Goal: Book appointment/travel/reservation

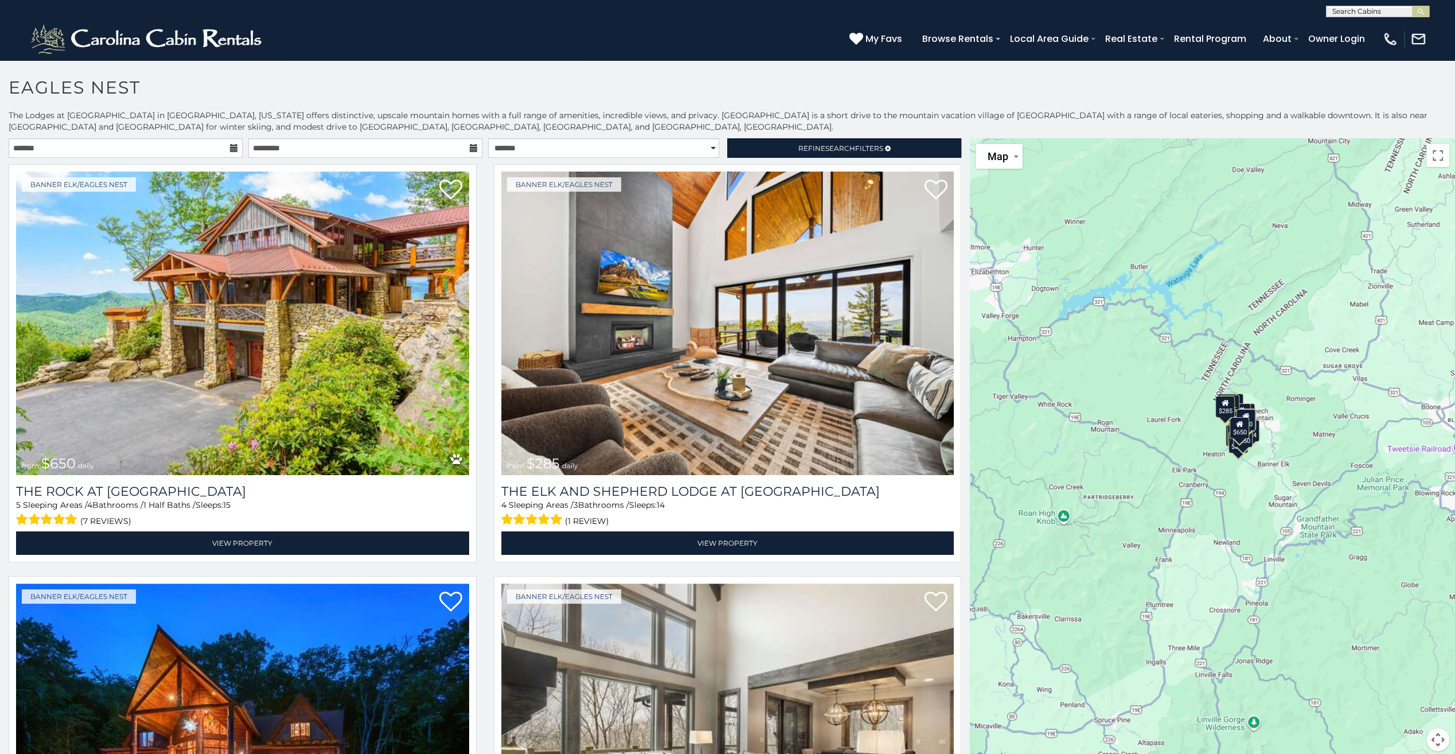
click at [231, 147] on icon at bounding box center [234, 148] width 8 height 8
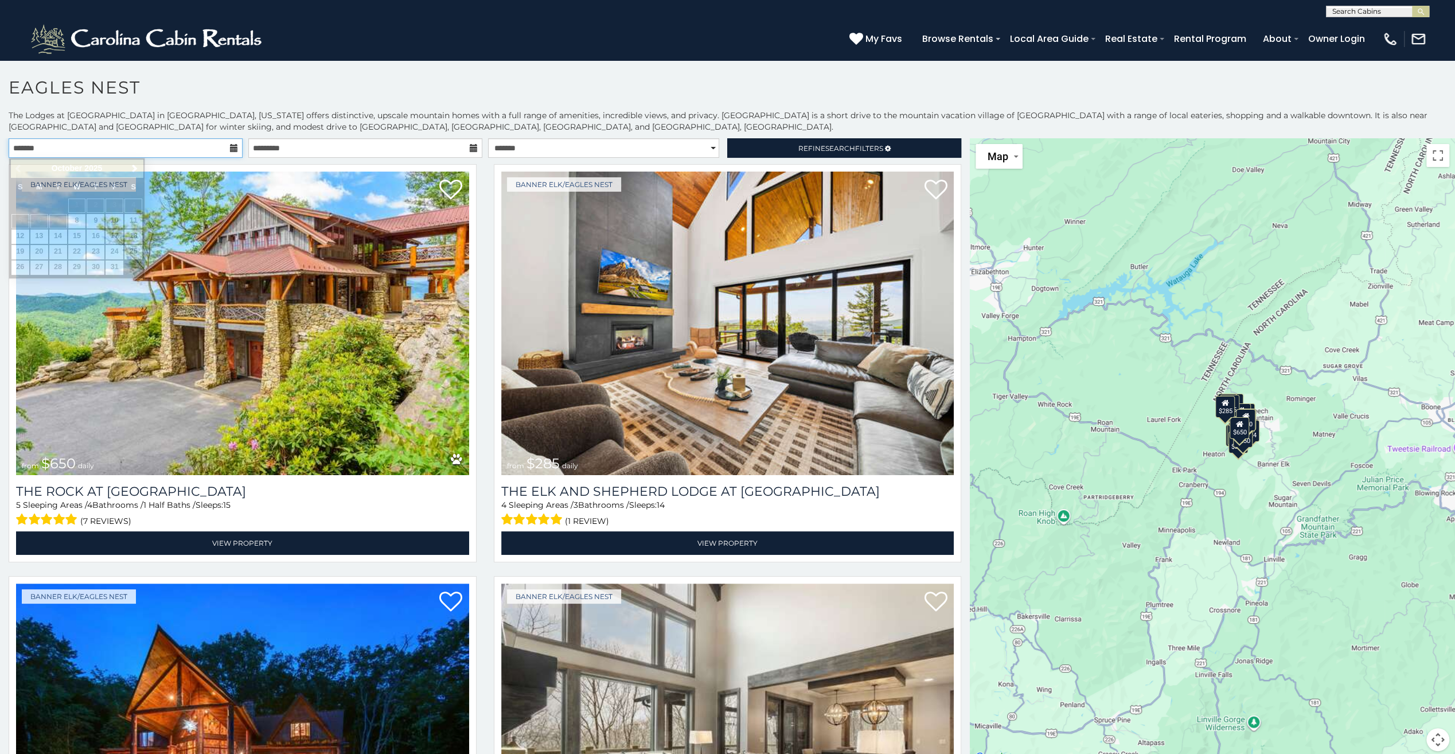
click at [107, 147] on input "text" at bounding box center [126, 148] width 234 height 20
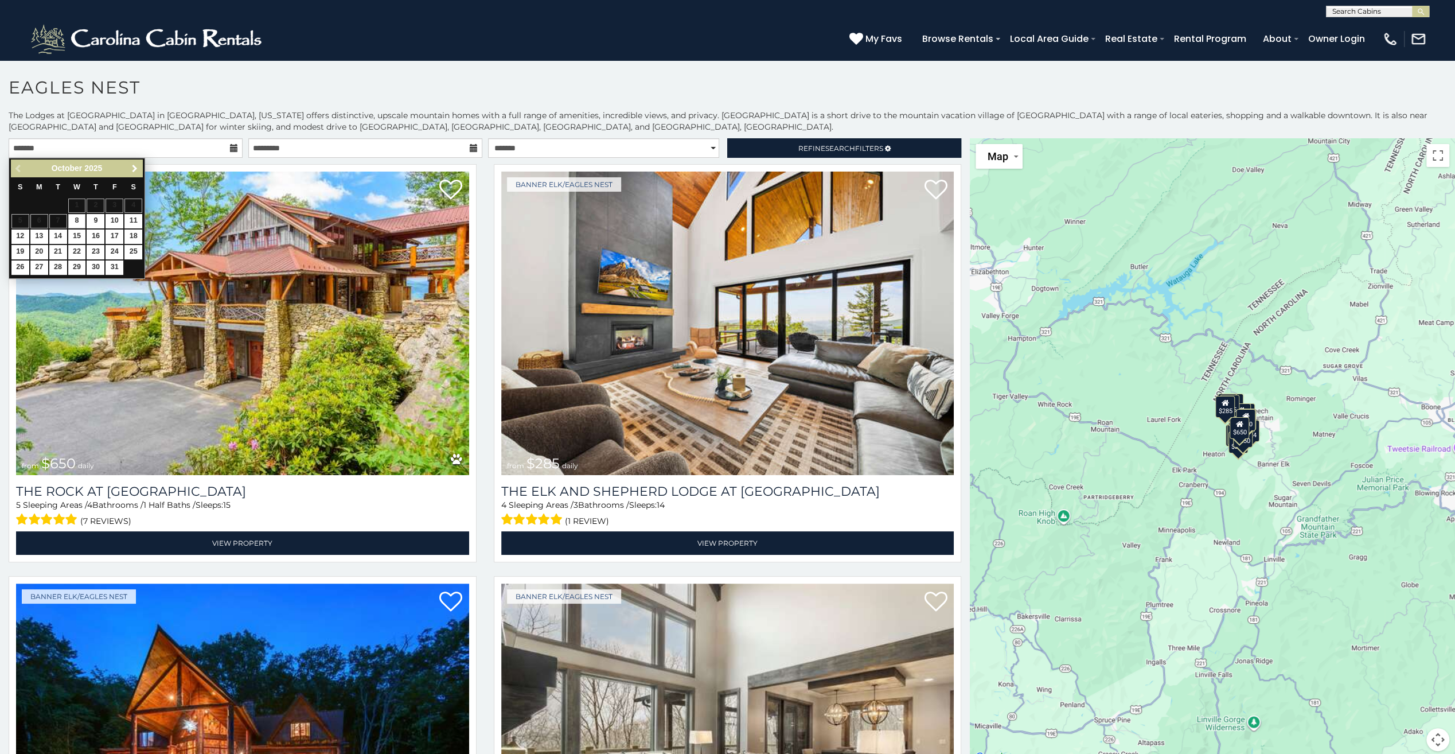
click at [132, 167] on span "Next" at bounding box center [134, 168] width 9 height 9
click at [133, 167] on span "Next" at bounding box center [134, 168] width 9 height 9
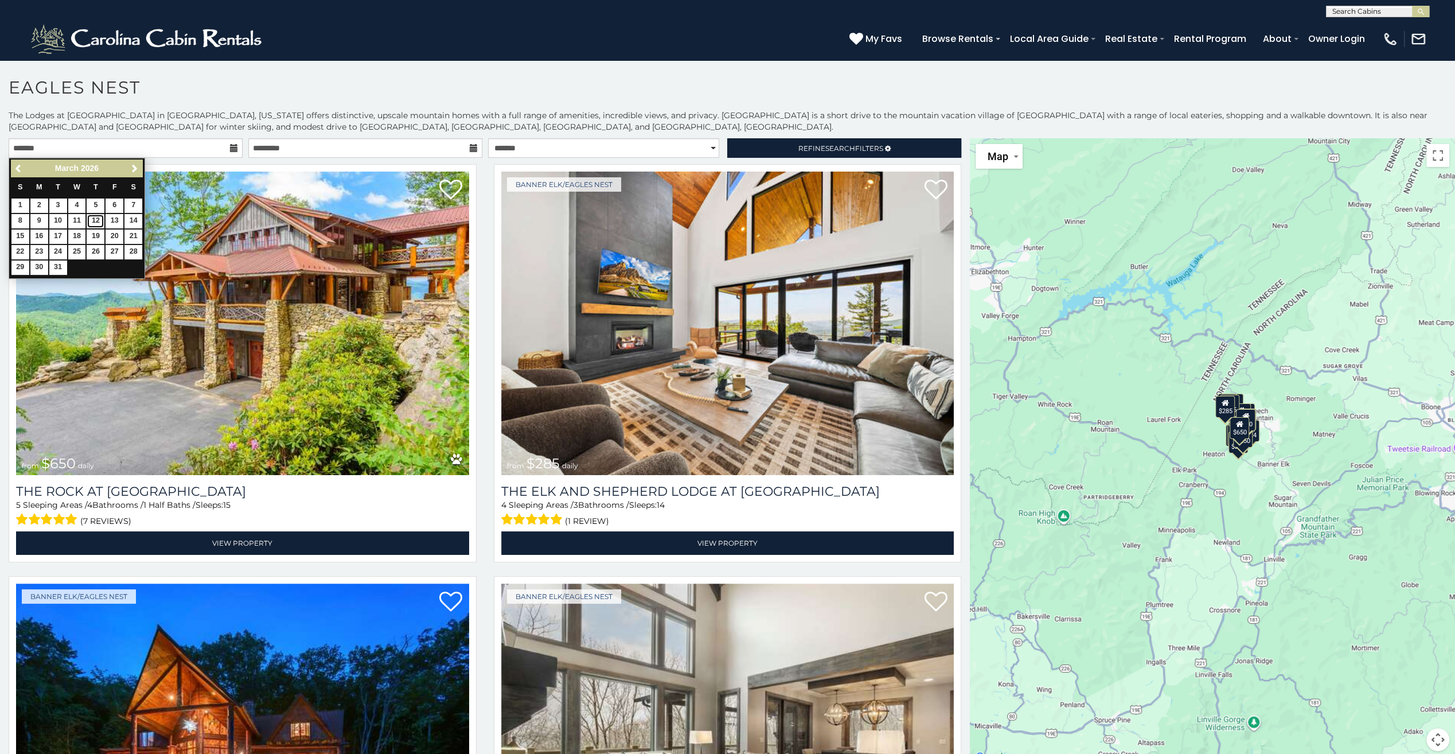
click at [96, 219] on link "12" at bounding box center [96, 221] width 18 height 14
type input "**********"
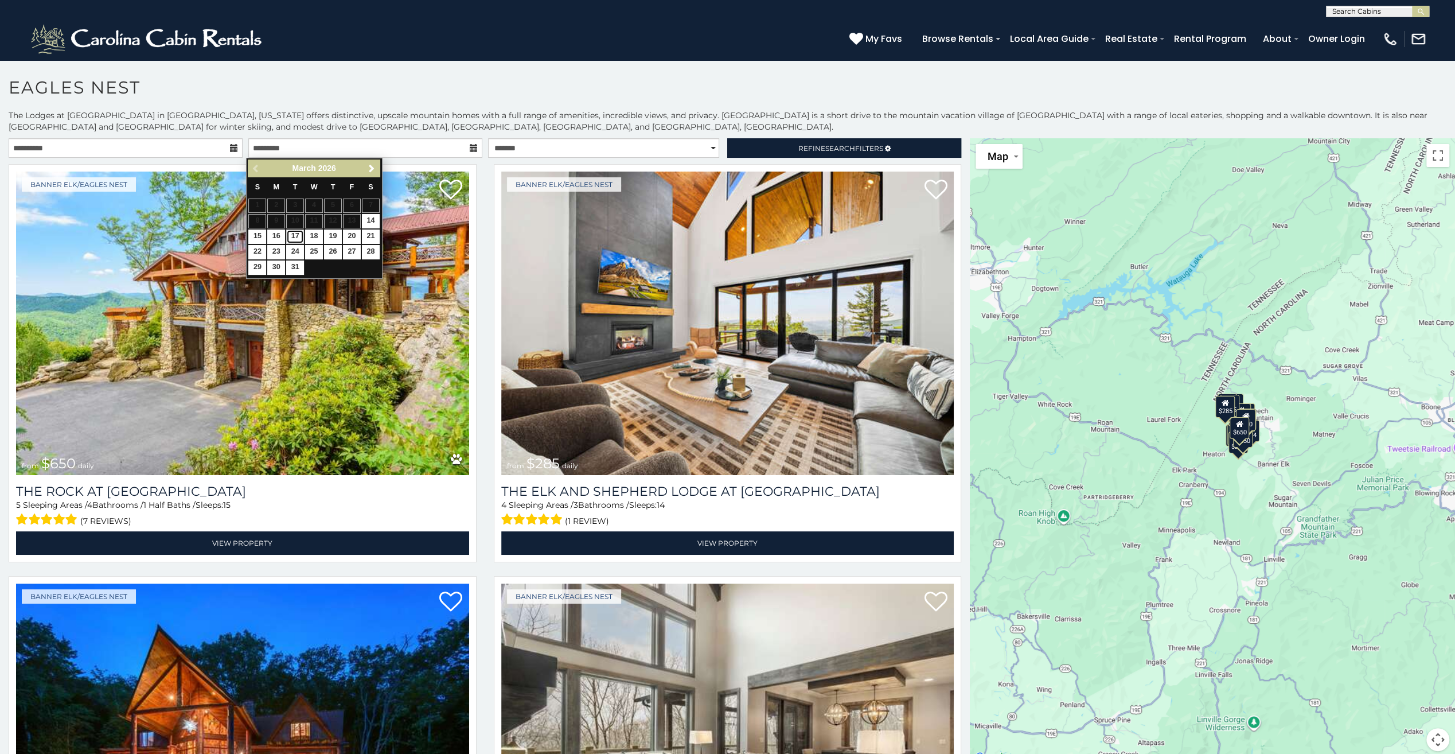
click at [293, 233] on link "17" at bounding box center [295, 236] width 18 height 14
type input "**********"
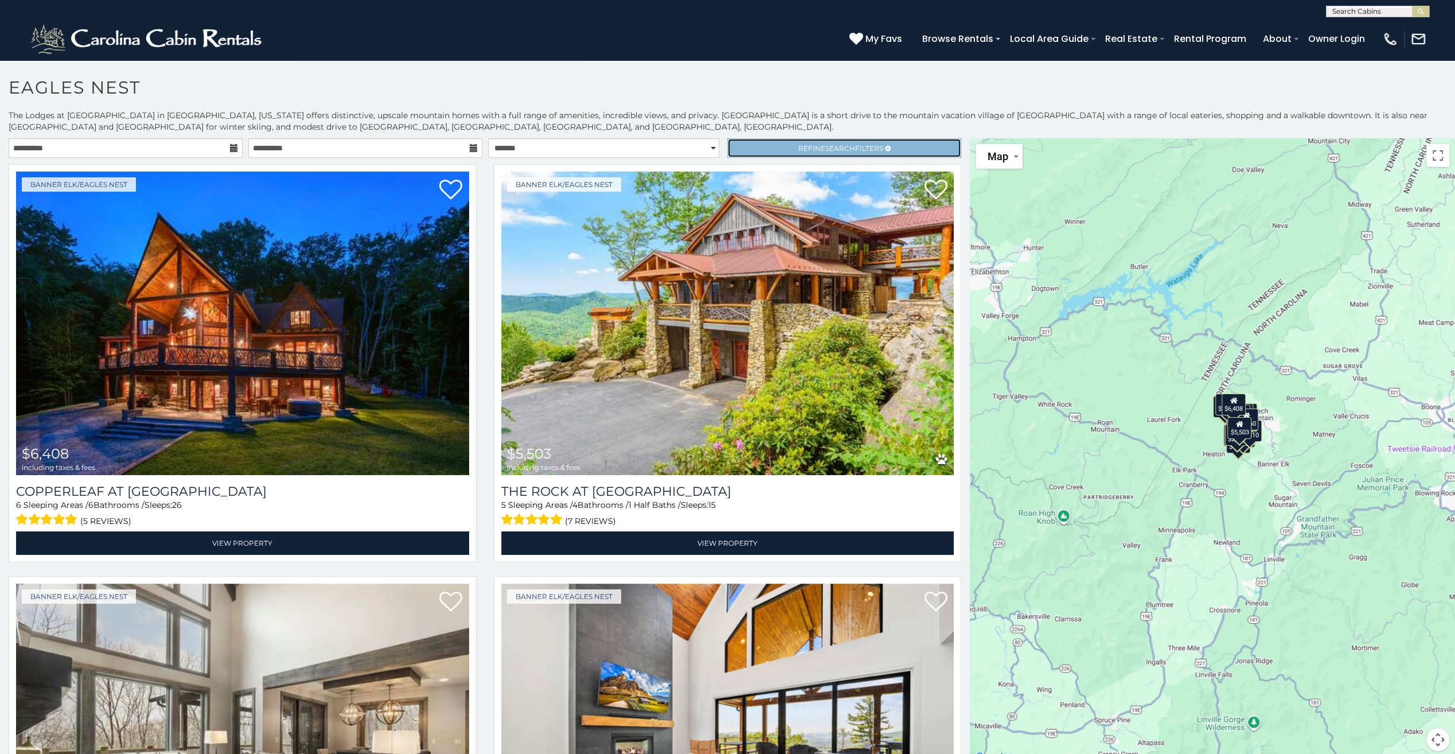
click at [885, 145] on icon at bounding box center [888, 148] width 6 height 7
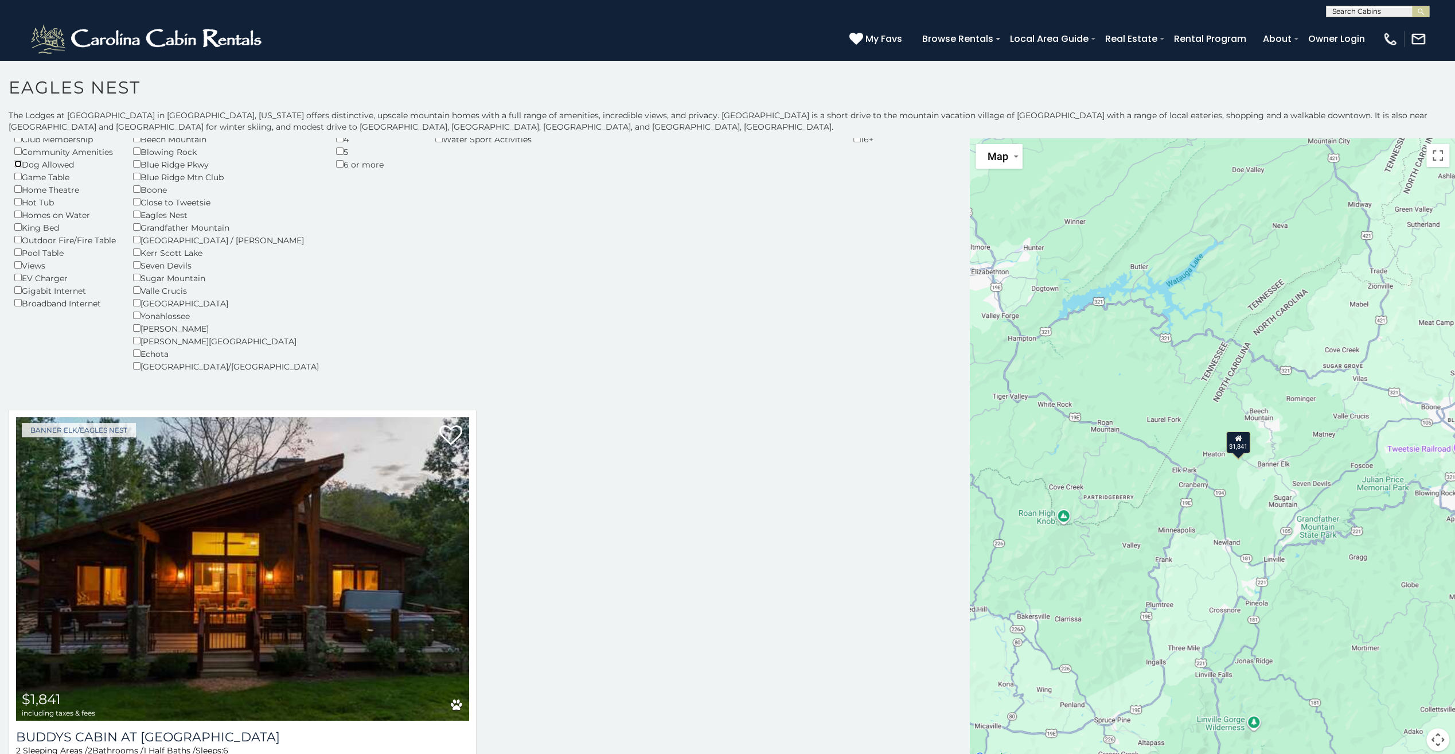
scroll to position [143, 0]
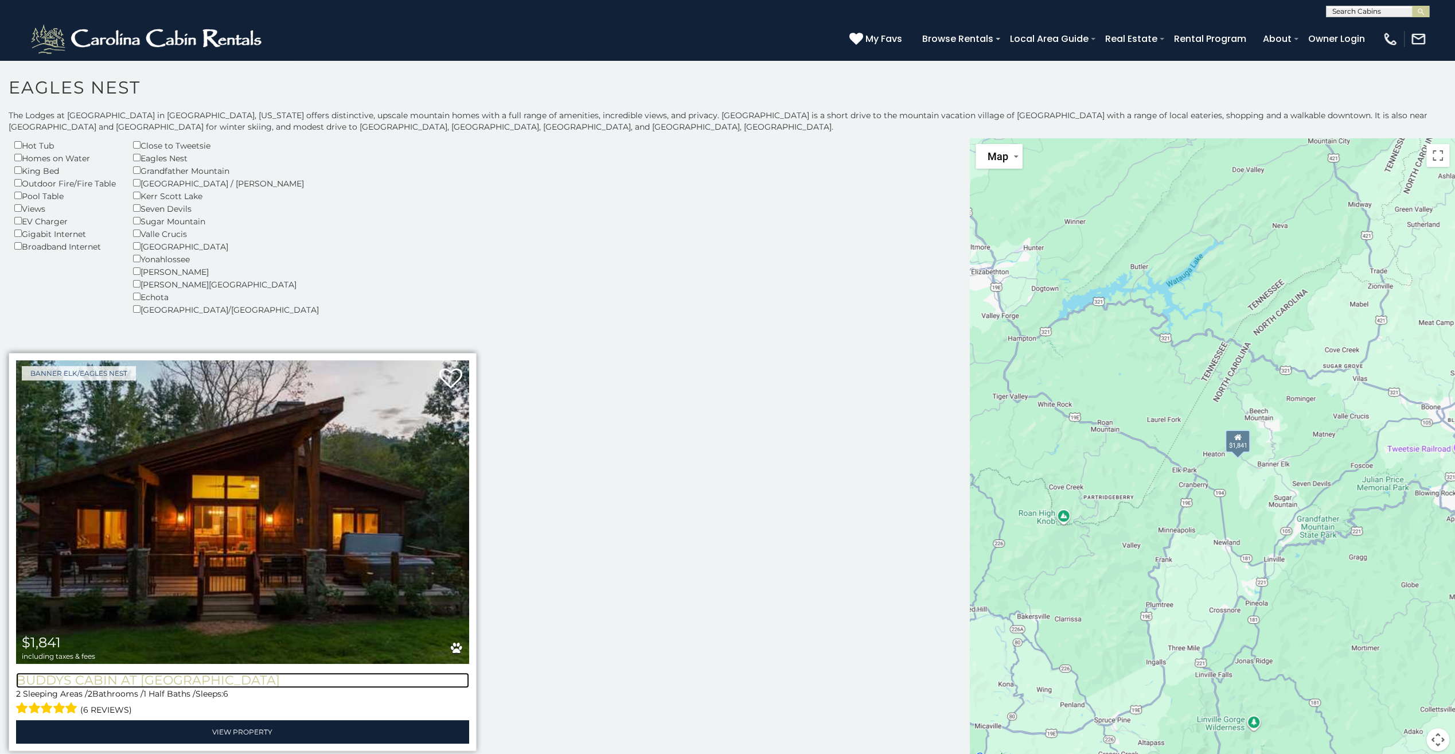
click at [105, 681] on h3 "Buddys Cabin at [GEOGRAPHIC_DATA]" at bounding box center [242, 679] width 453 height 15
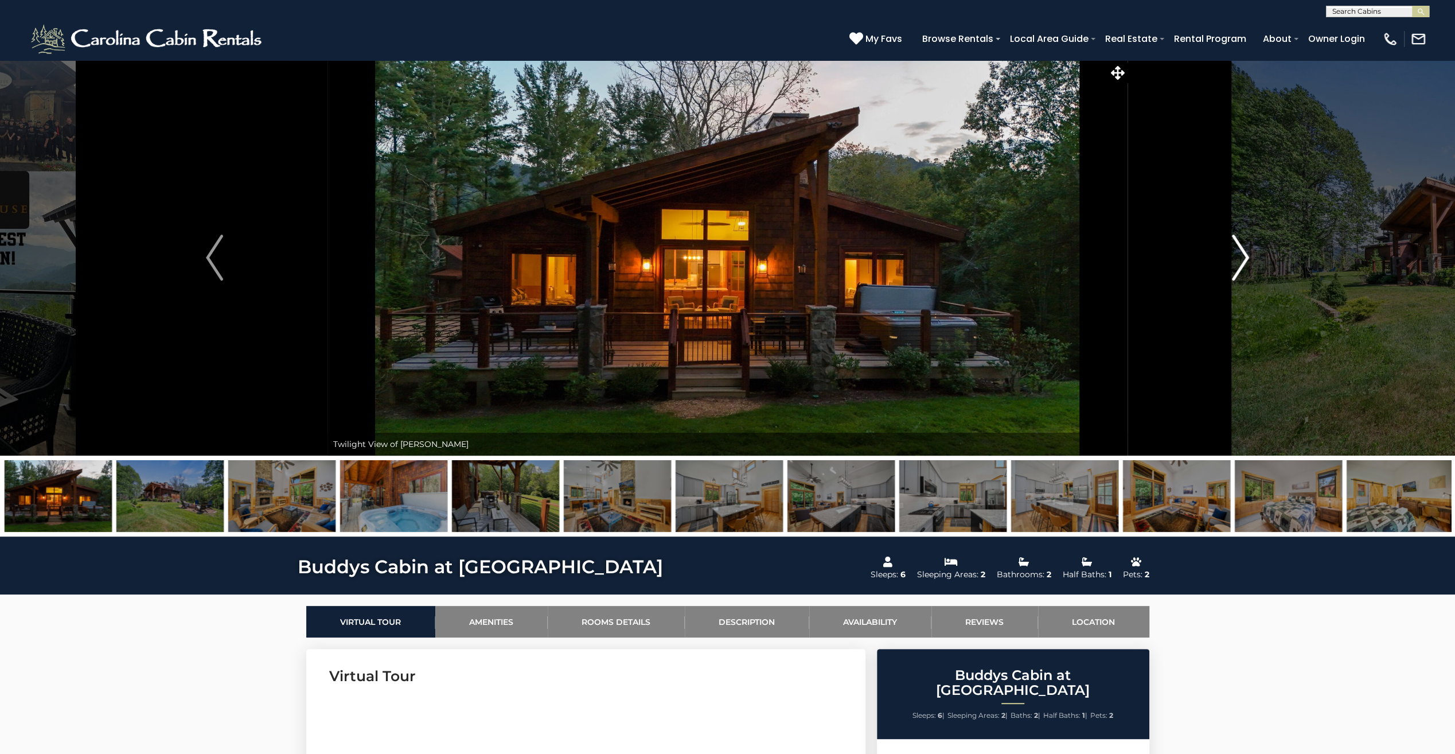
click at [1245, 259] on img "Next" at bounding box center [1240, 258] width 17 height 46
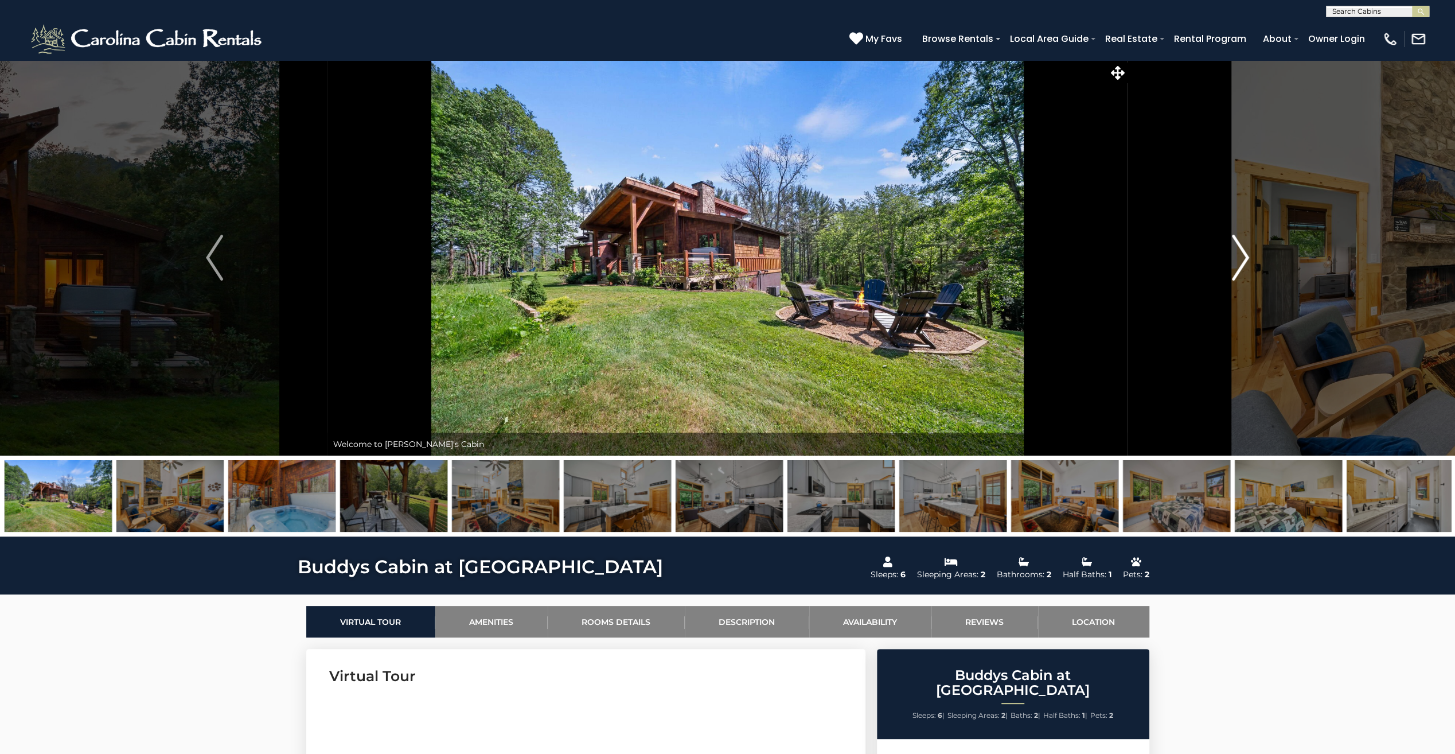
click at [1241, 261] on img "Next" at bounding box center [1240, 258] width 17 height 46
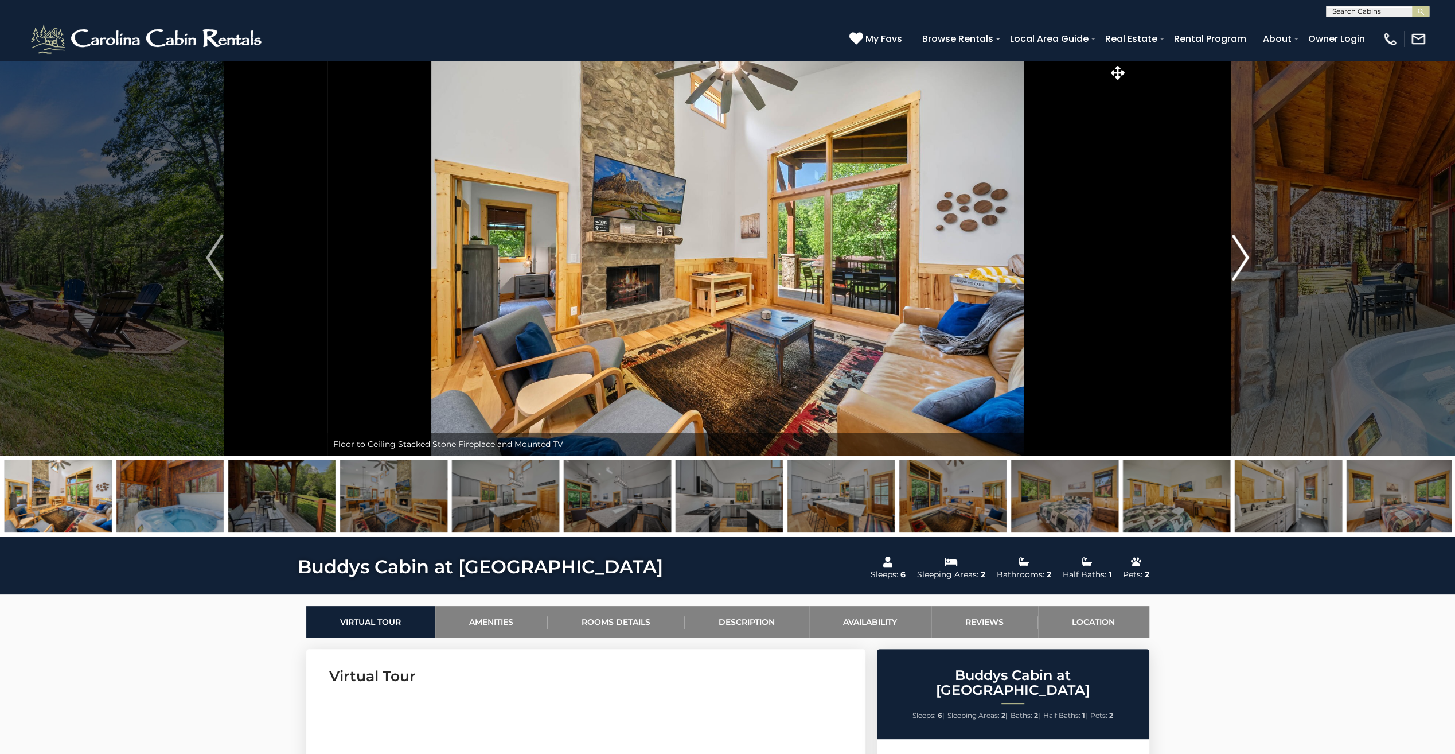
click at [1244, 256] on img "Next" at bounding box center [1240, 258] width 17 height 46
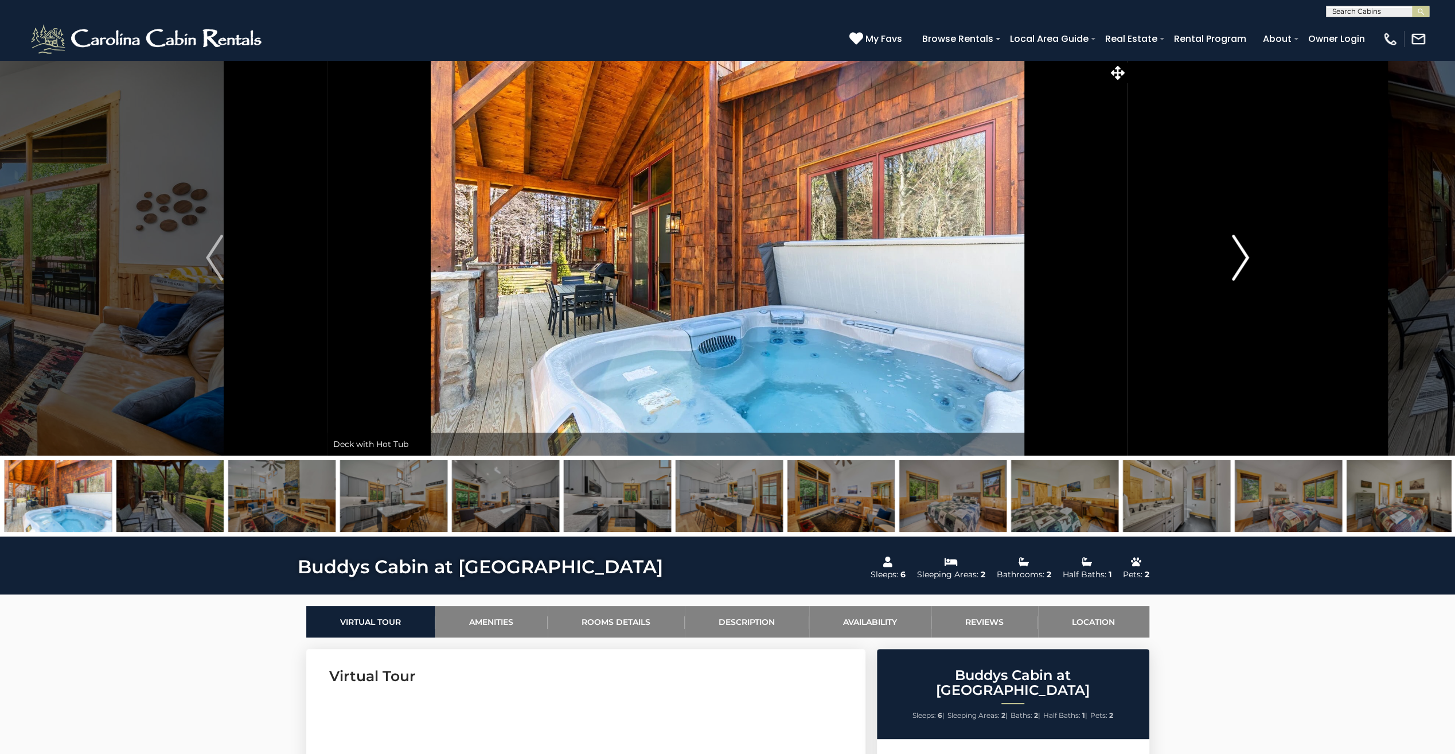
click at [1242, 258] on img "Next" at bounding box center [1240, 258] width 17 height 46
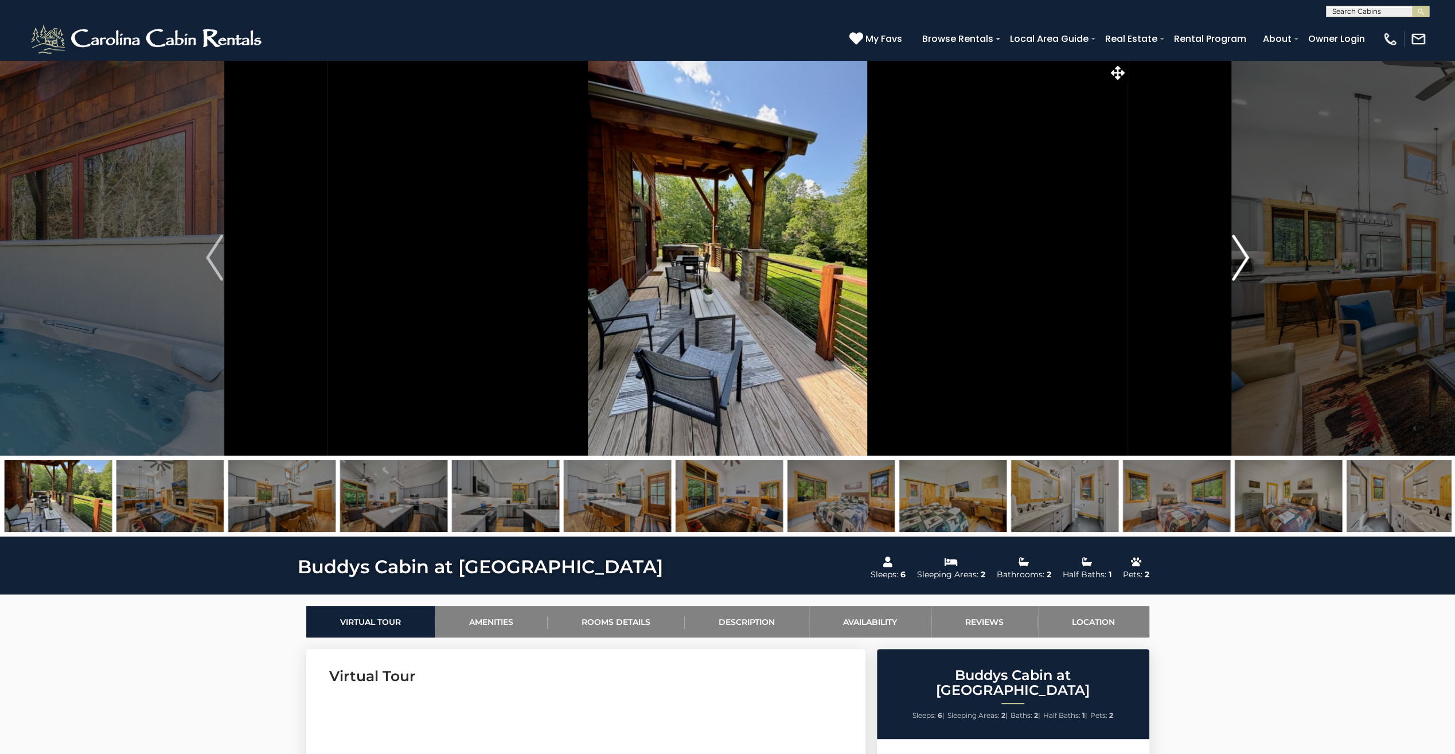
click at [1242, 258] on img "Next" at bounding box center [1240, 258] width 17 height 46
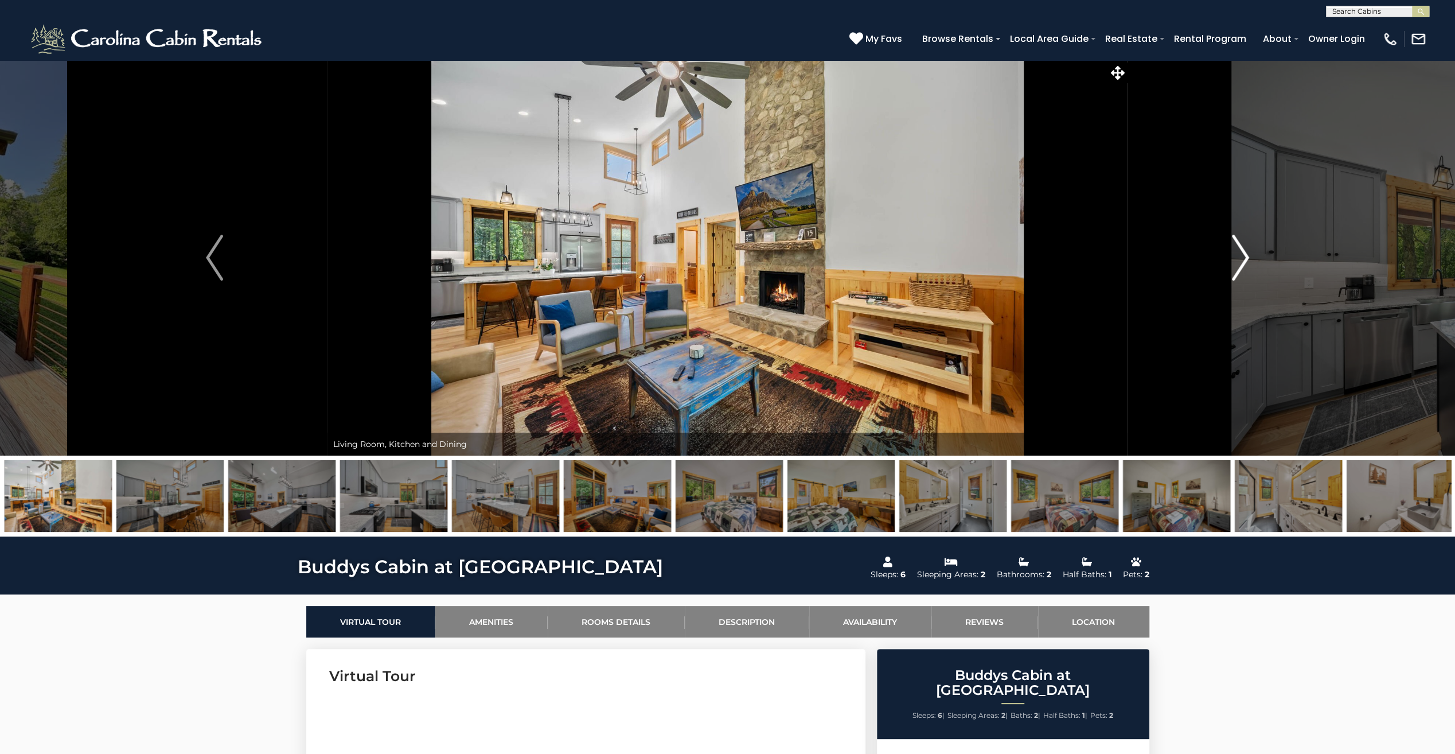
click at [1242, 258] on img "Next" at bounding box center [1240, 258] width 17 height 46
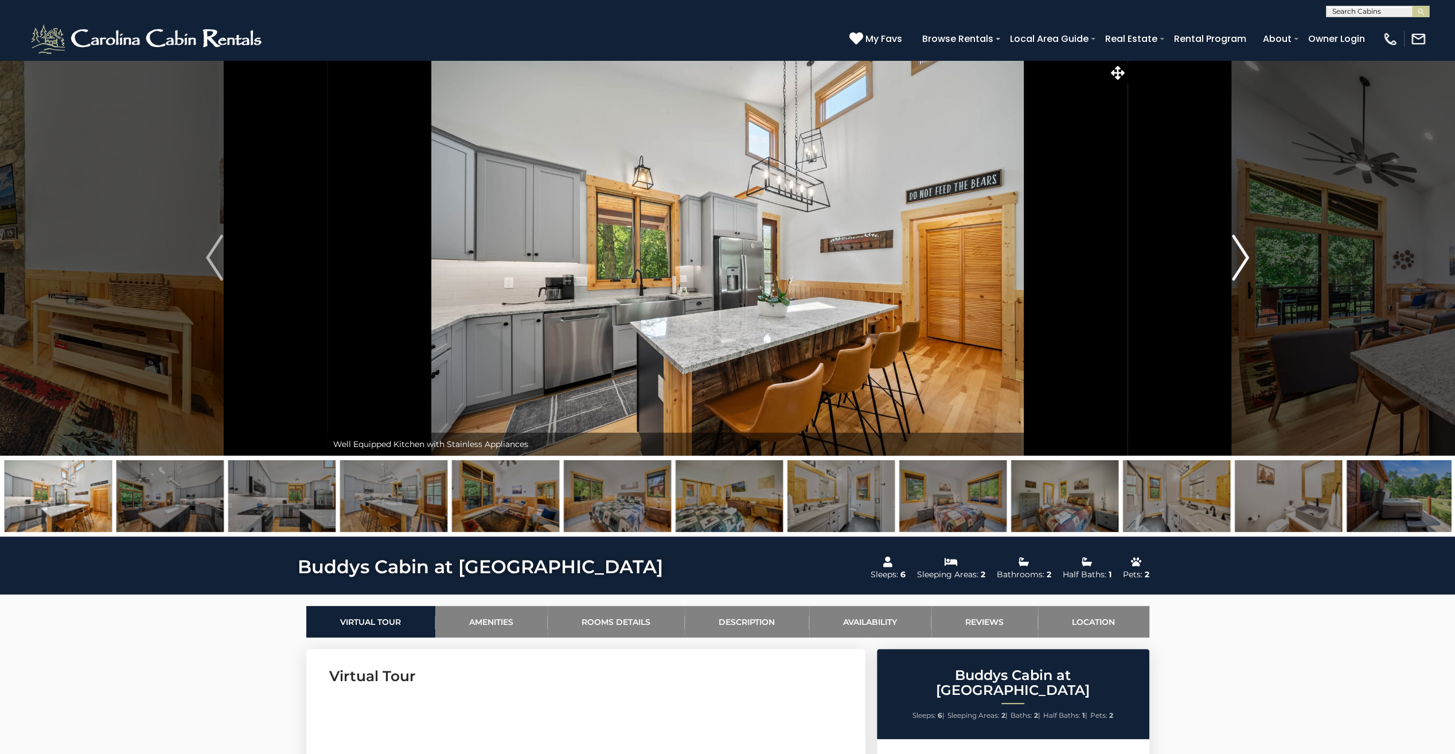
click at [1242, 258] on img "Next" at bounding box center [1240, 258] width 17 height 46
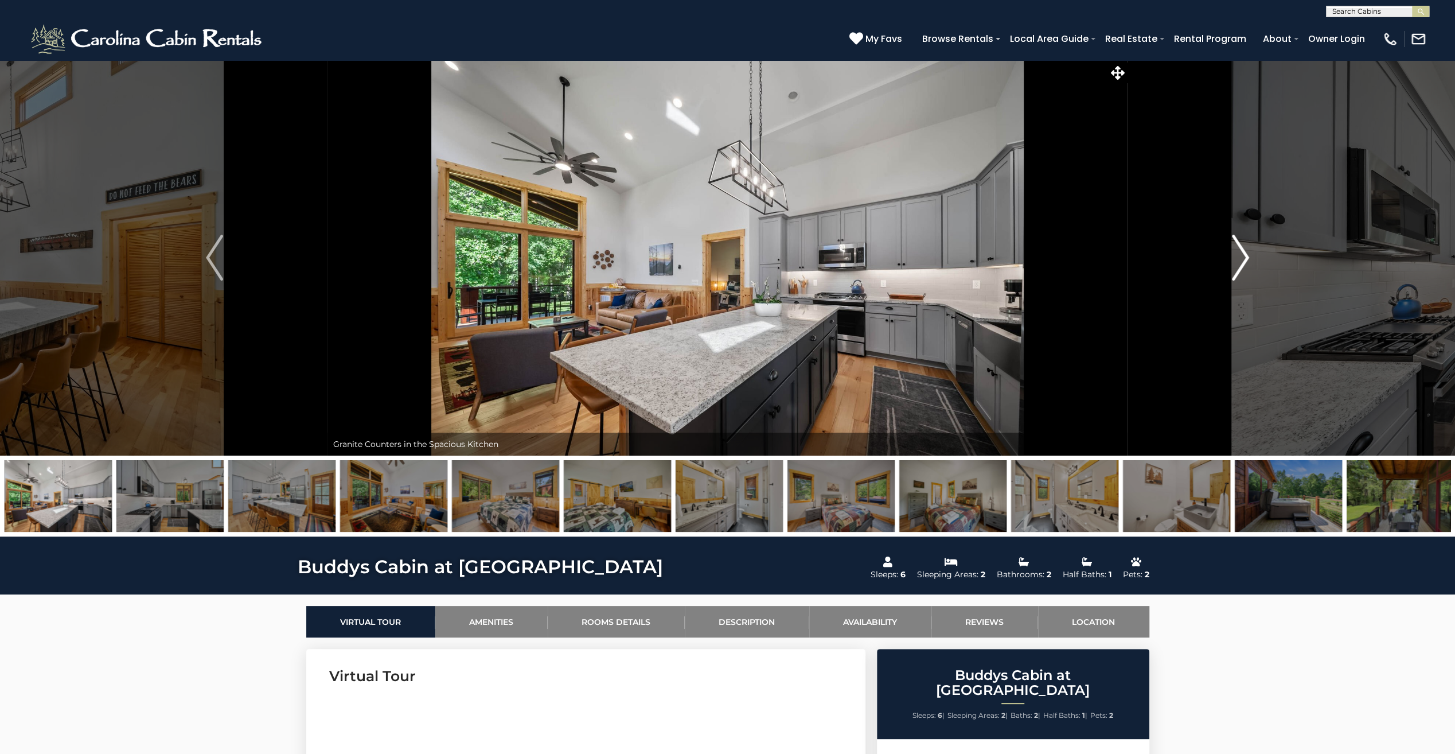
click at [1242, 258] on img "Next" at bounding box center [1240, 258] width 17 height 46
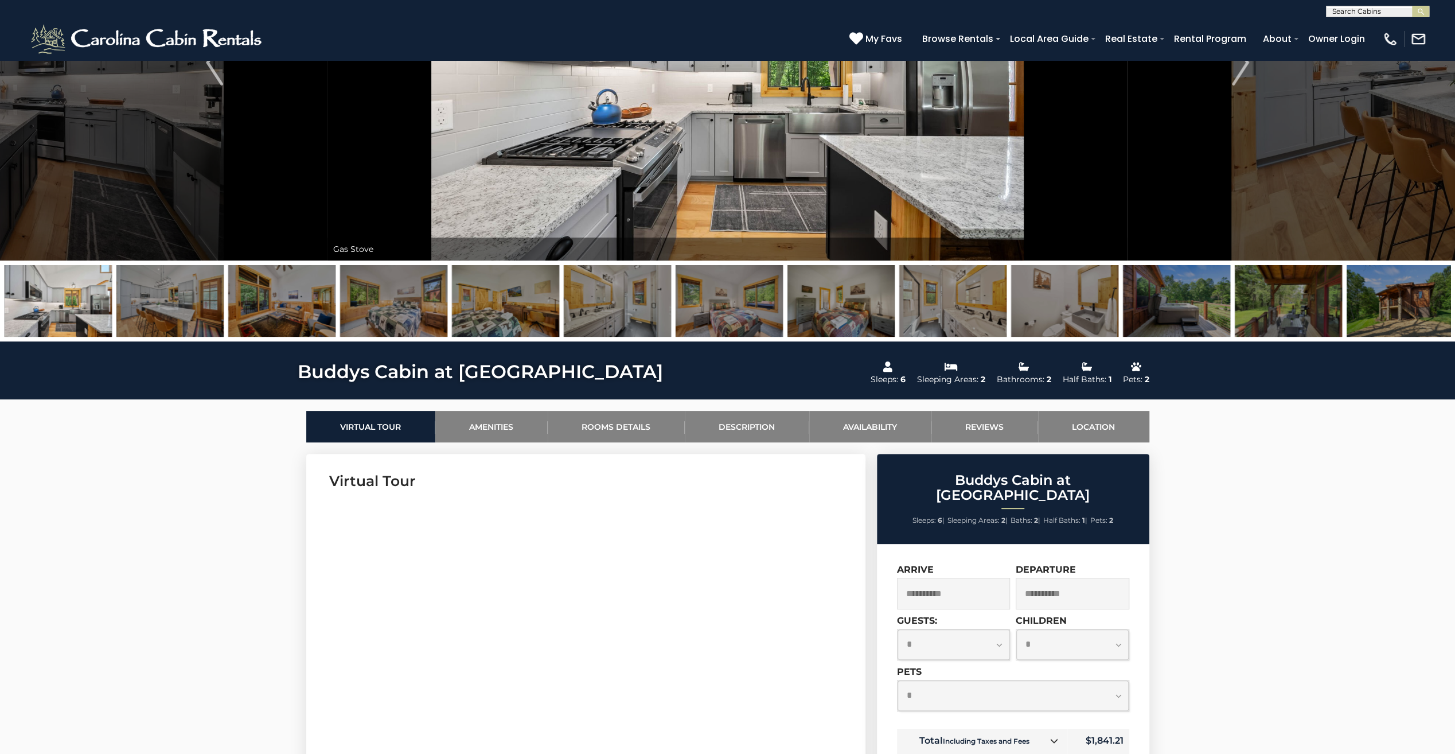
scroll to position [229, 0]
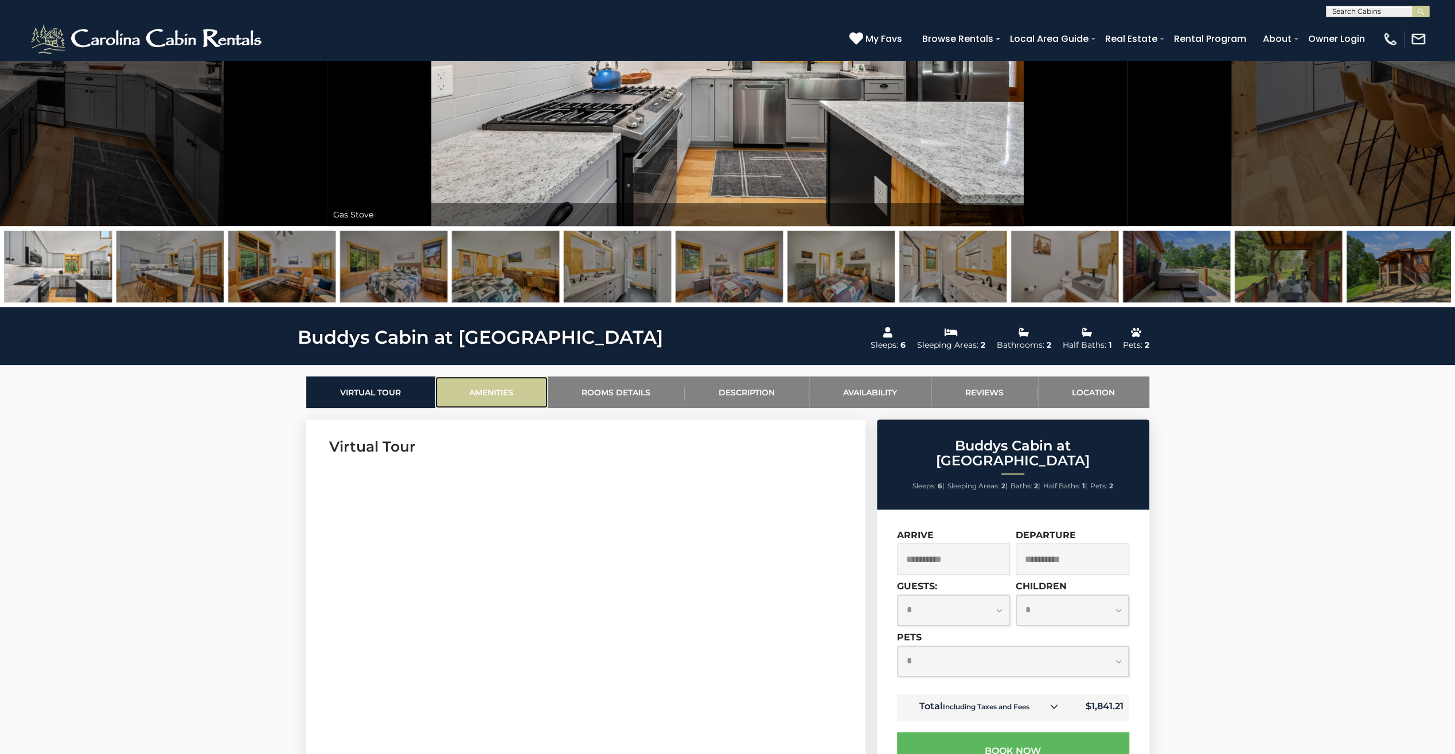
click at [498, 390] on link "Amenities" at bounding box center [491, 392] width 112 height 32
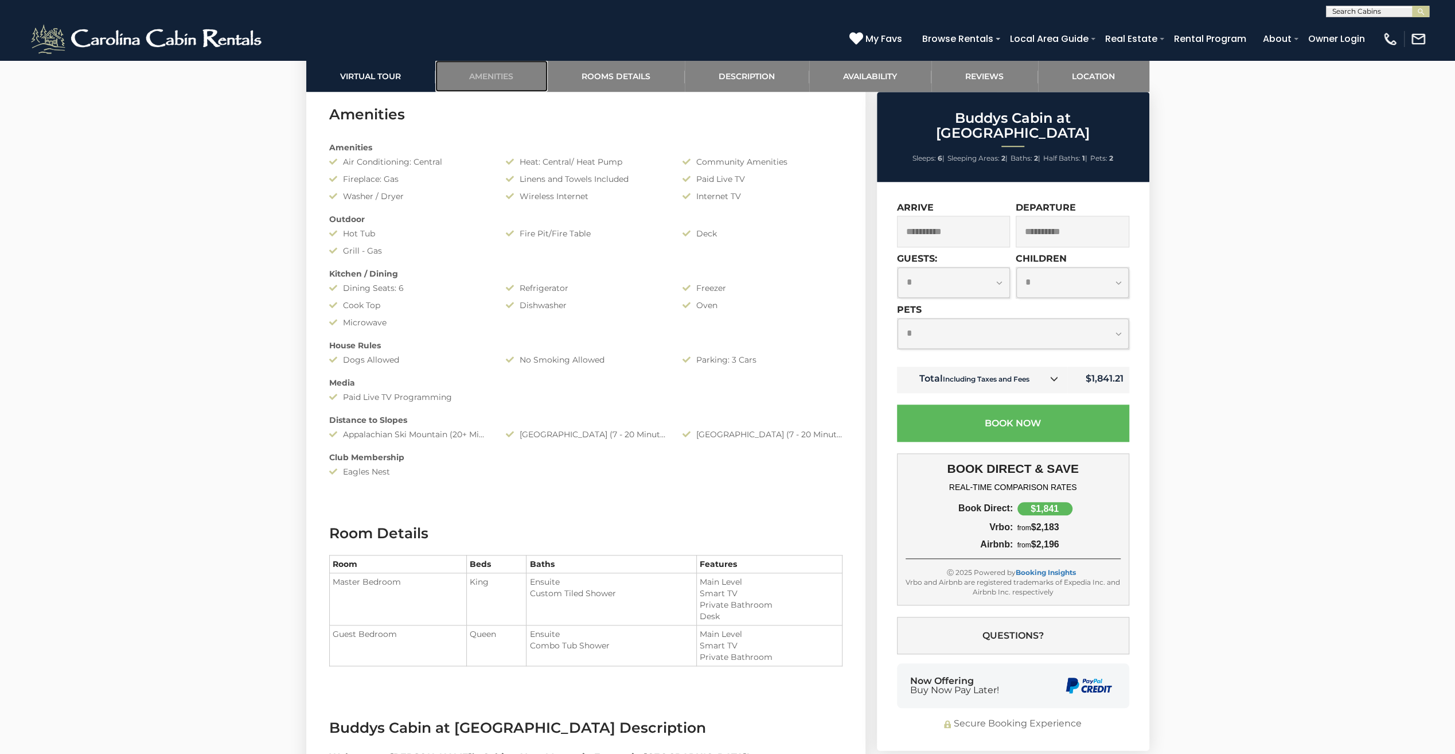
scroll to position [913, 0]
click at [1000, 267] on select "**********" at bounding box center [954, 282] width 112 height 31
select select "*"
click at [898, 267] on select "**********" at bounding box center [954, 282] width 112 height 31
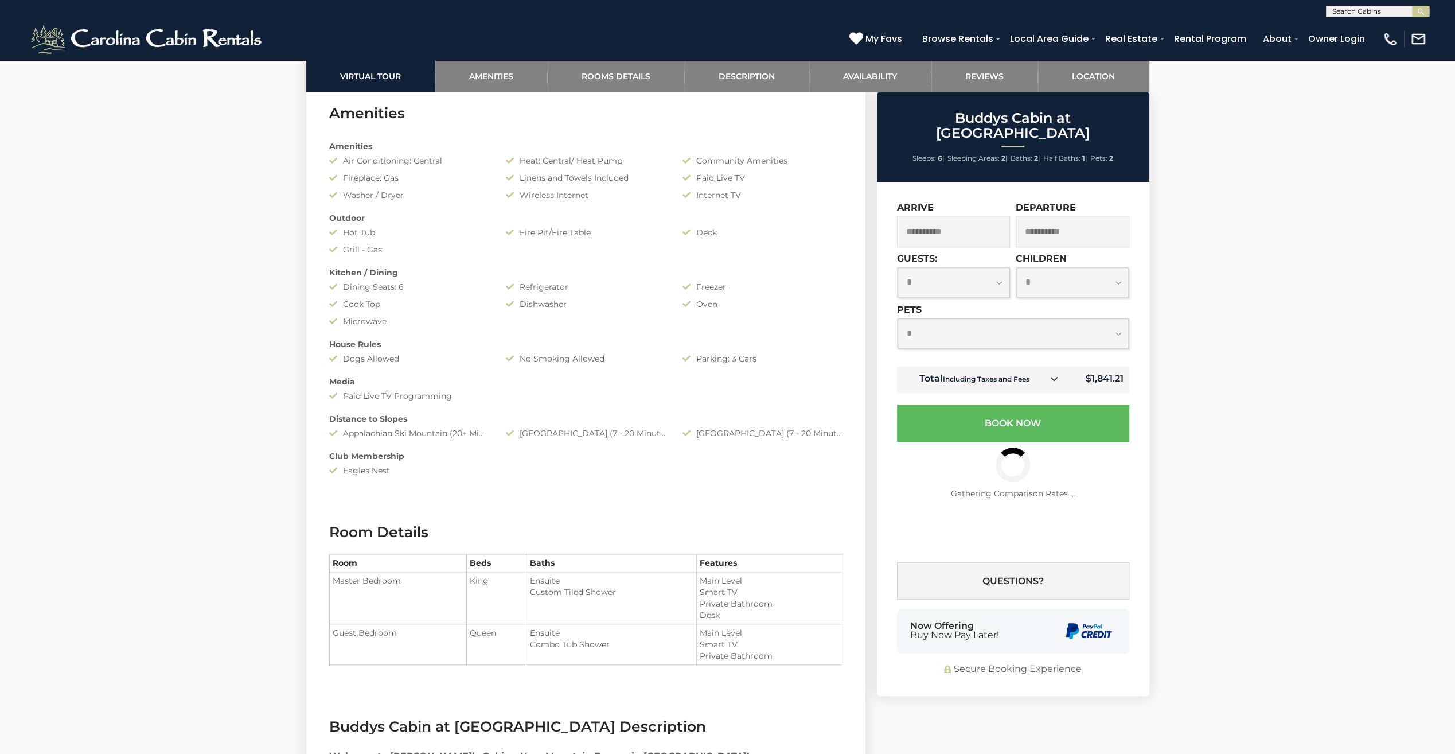
click at [1056, 375] on icon at bounding box center [1054, 379] width 8 height 8
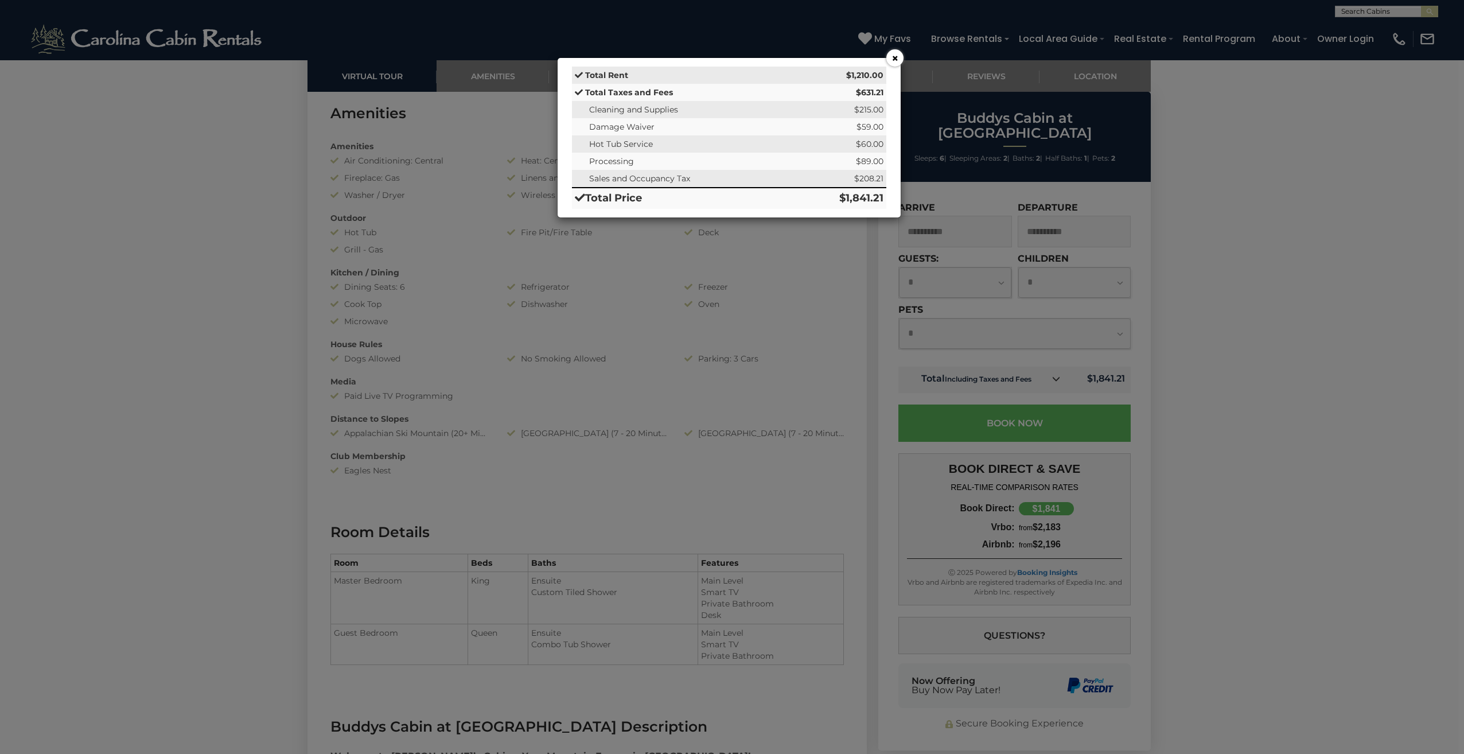
click at [895, 56] on button "×" at bounding box center [894, 57] width 17 height 17
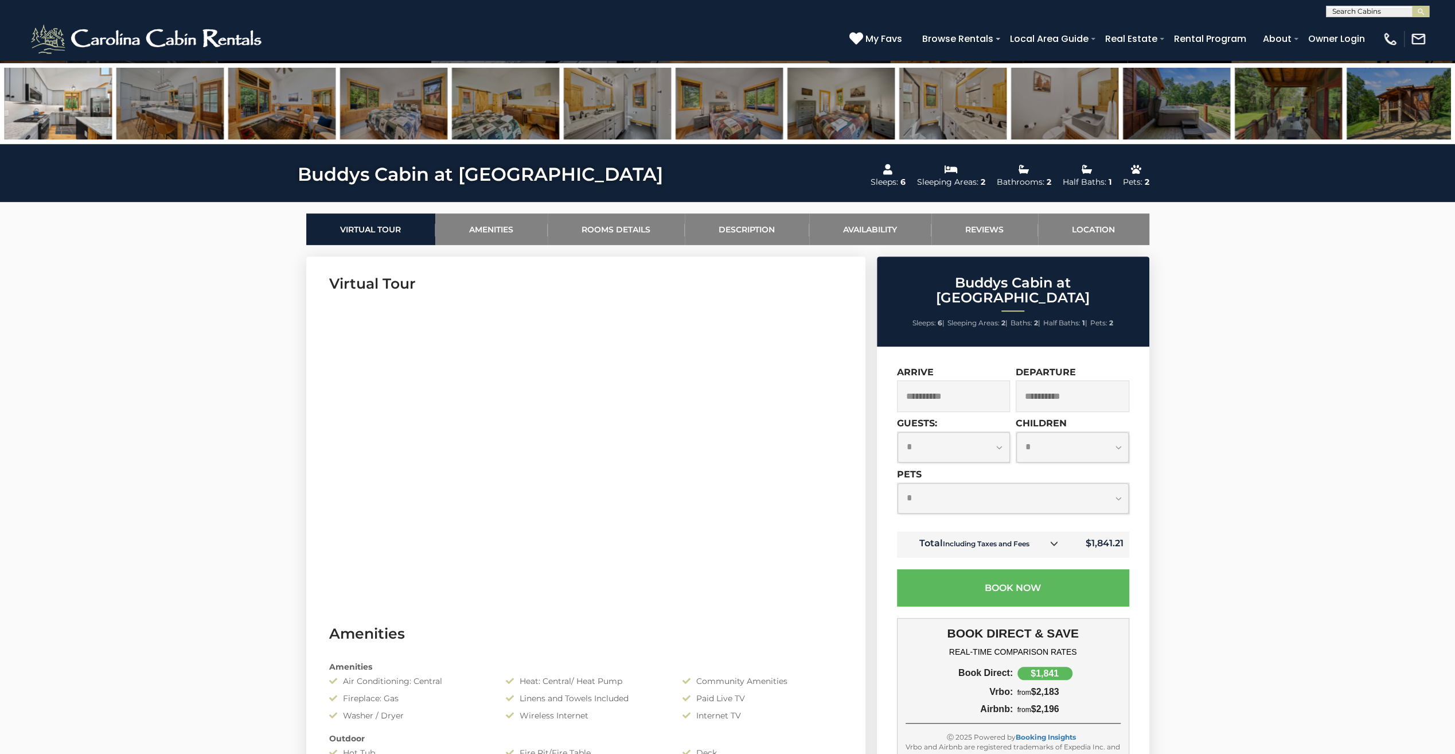
scroll to position [110, 0]
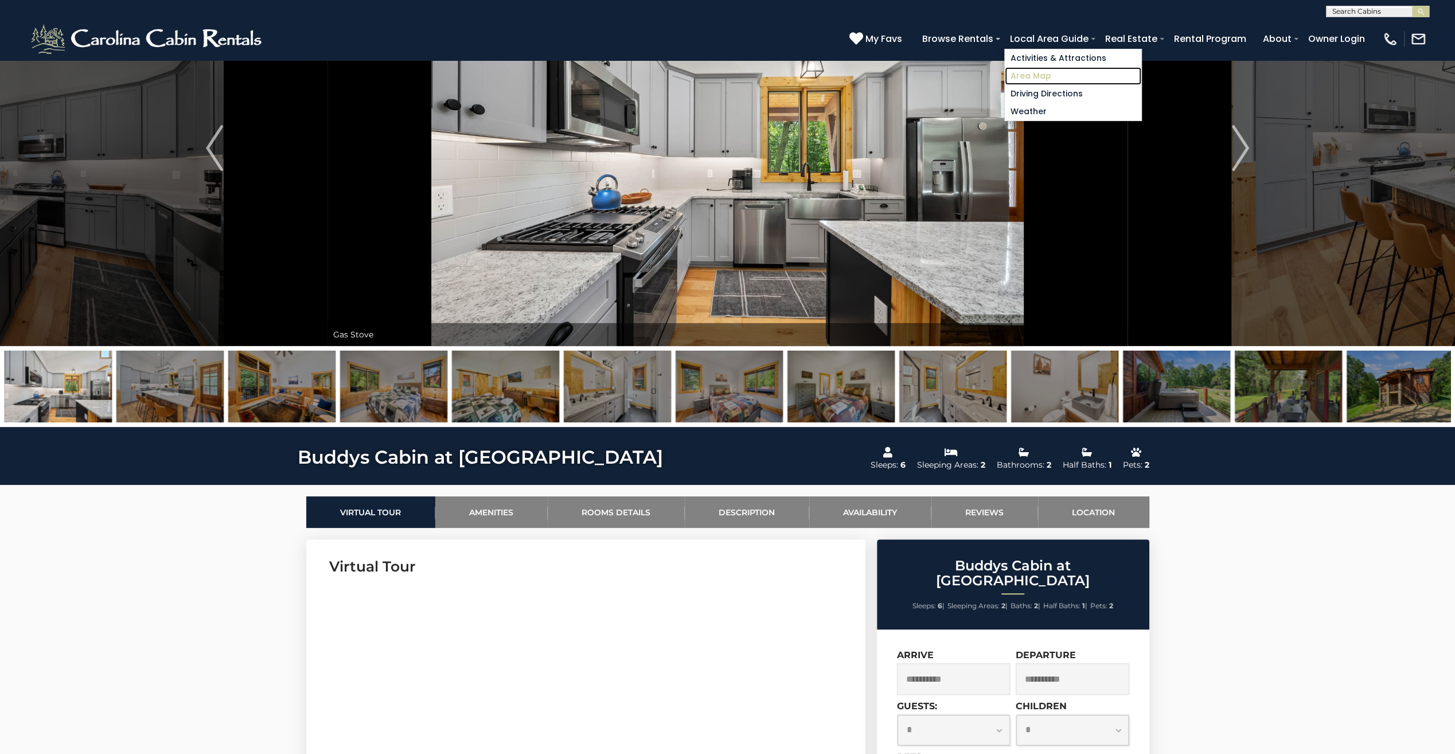
click at [1036, 74] on link "Area Map" at bounding box center [1073, 76] width 137 height 18
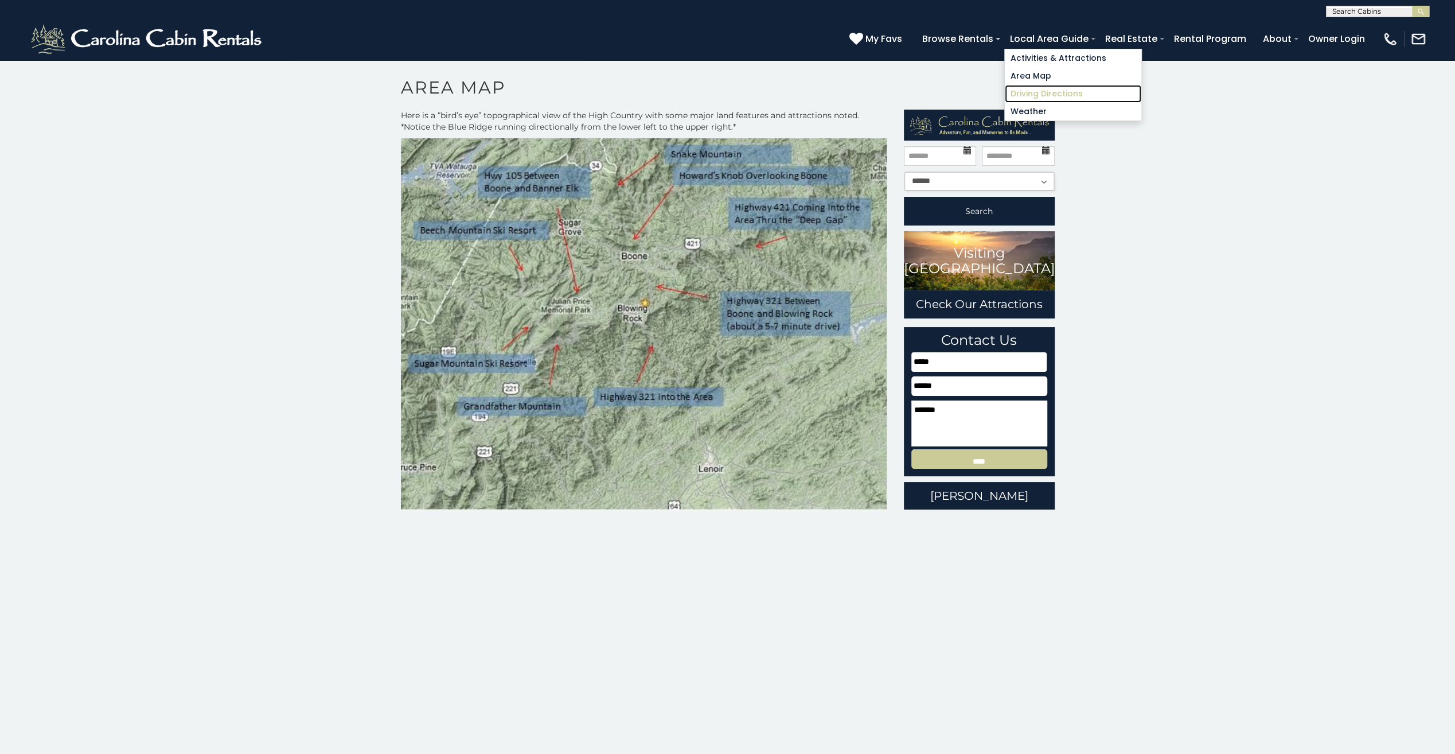
click at [1049, 92] on link "Driving Directions" at bounding box center [1073, 94] width 137 height 18
